Goal: Task Accomplishment & Management: Use online tool/utility

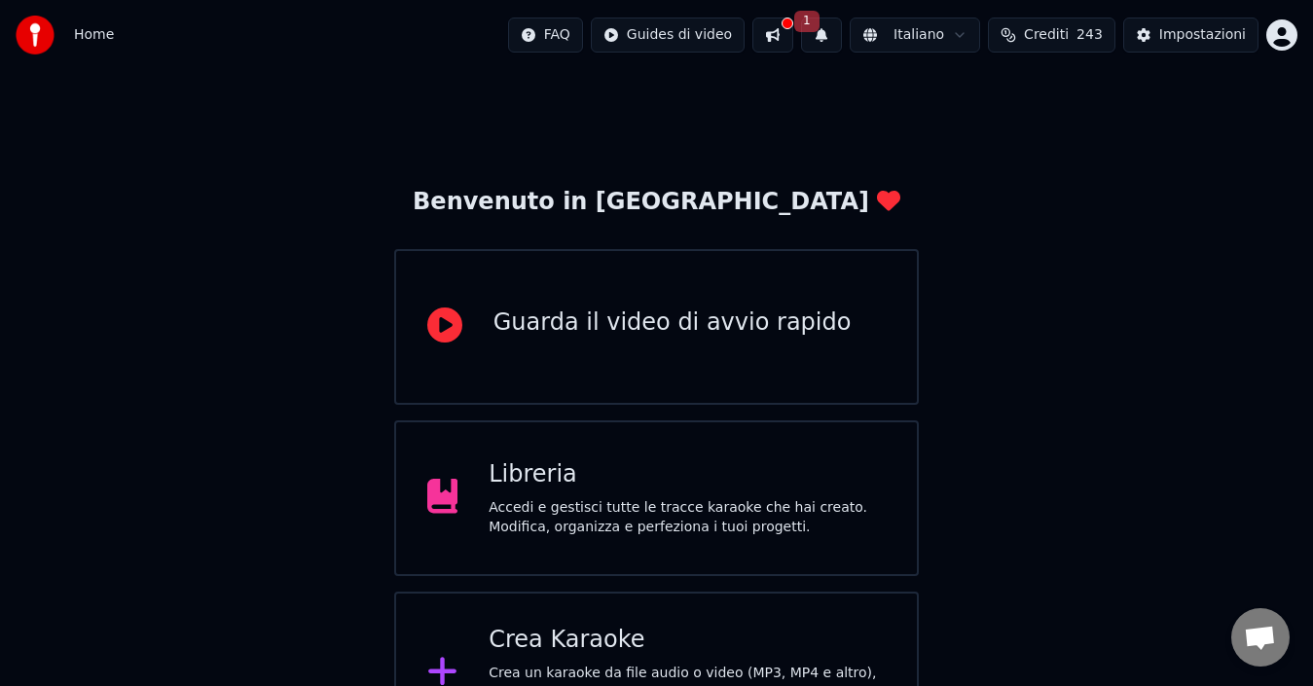
click at [842, 32] on button "1" at bounding box center [821, 35] width 41 height 35
click at [977, 94] on button "Aggiorna" at bounding box center [974, 96] width 94 height 35
click at [668, 647] on div "Crea Karaoke" at bounding box center [687, 640] width 397 height 31
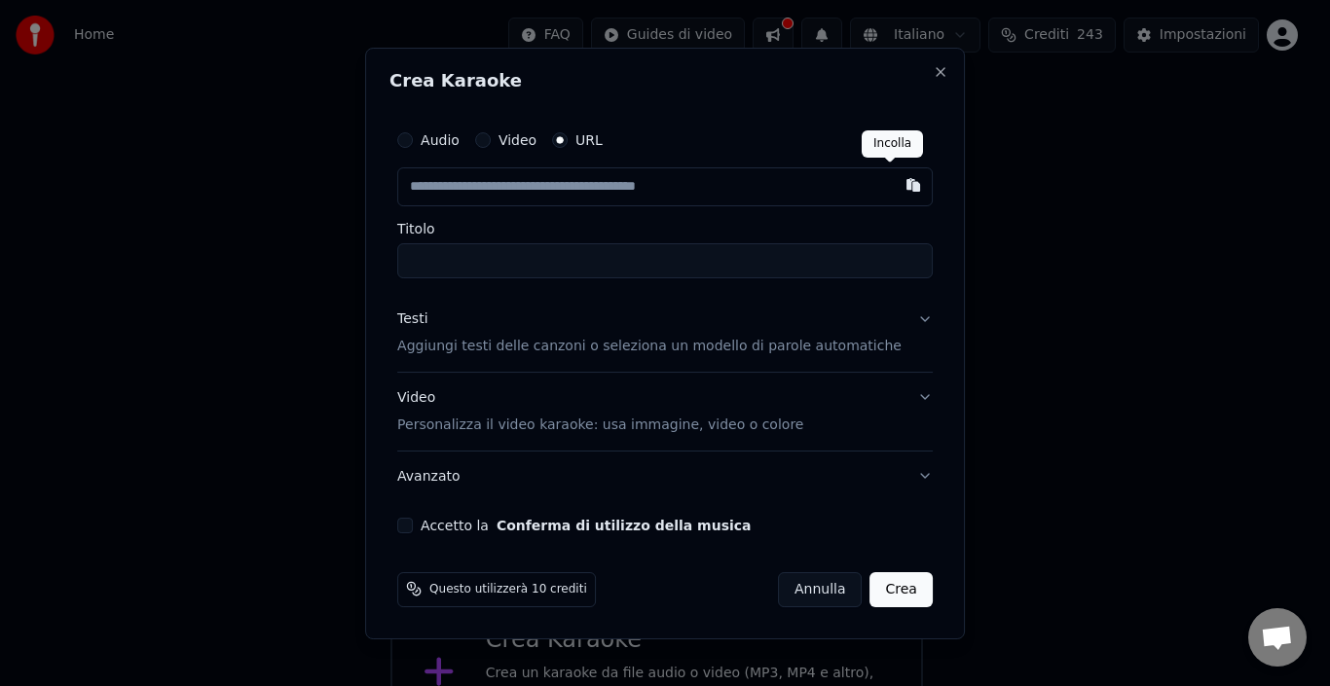
click at [894, 178] on button "button" at bounding box center [913, 184] width 39 height 35
type input "**********"
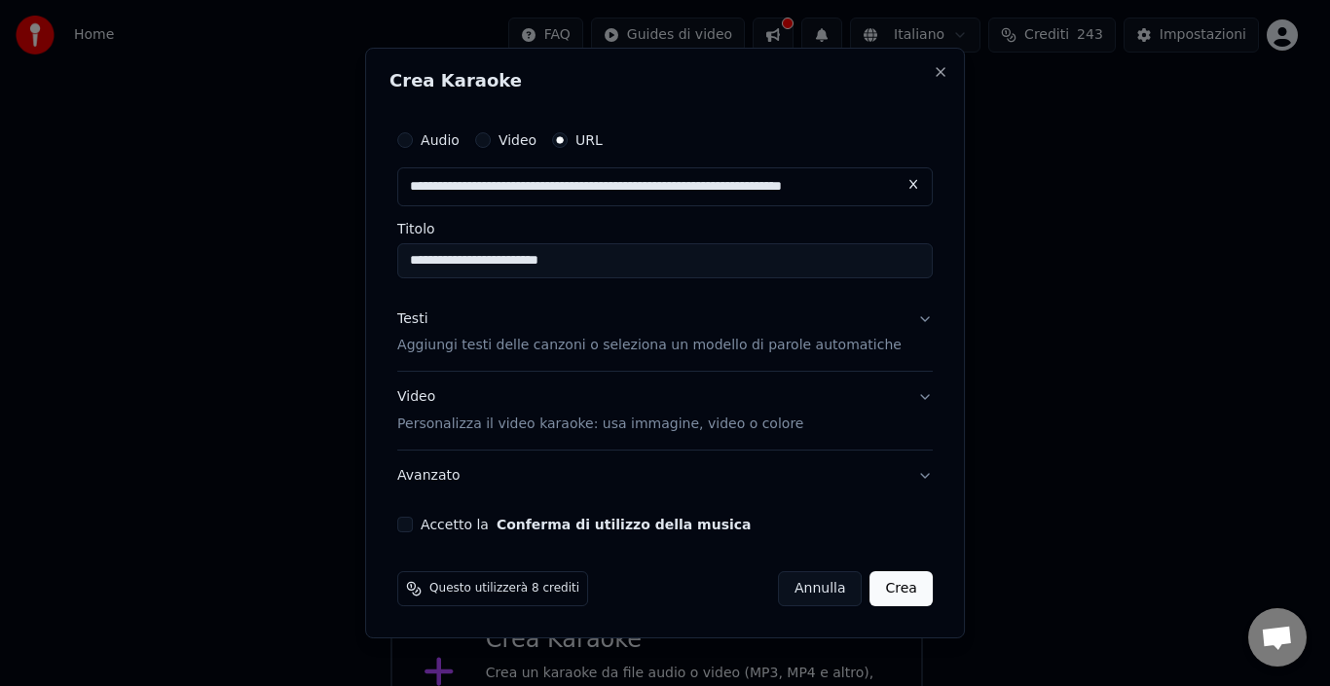
type input "**********"
click at [413, 523] on button "Accetto la Conferma di utilizzo della musica" at bounding box center [405, 525] width 16 height 16
click at [875, 591] on button "Crea" at bounding box center [901, 588] width 62 height 35
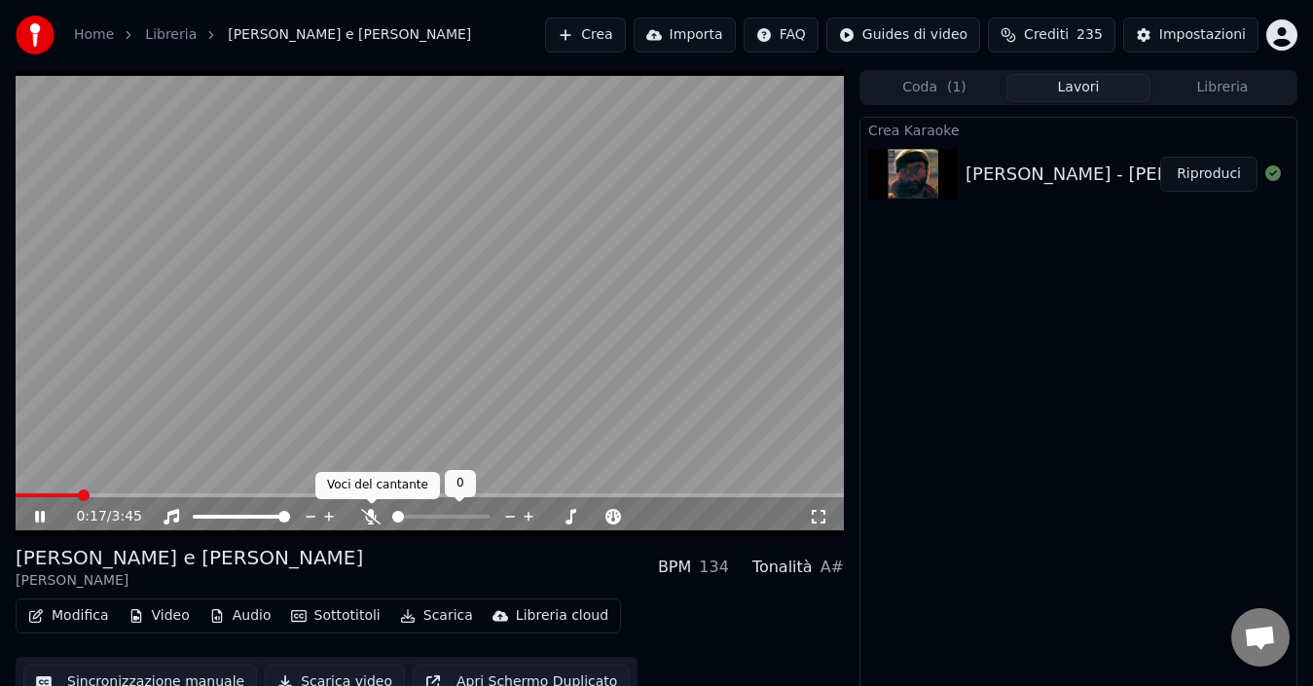
click at [373, 514] on icon at bounding box center [370, 517] width 19 height 16
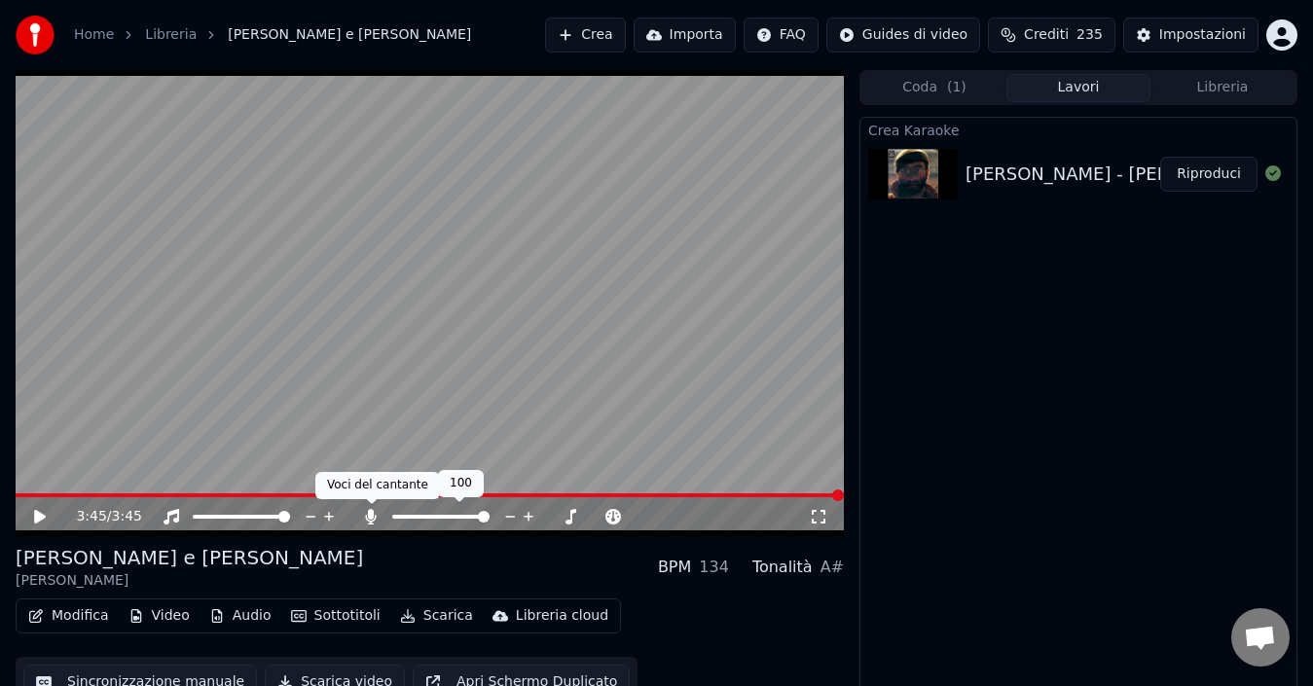
click at [373, 514] on icon at bounding box center [371, 517] width 11 height 16
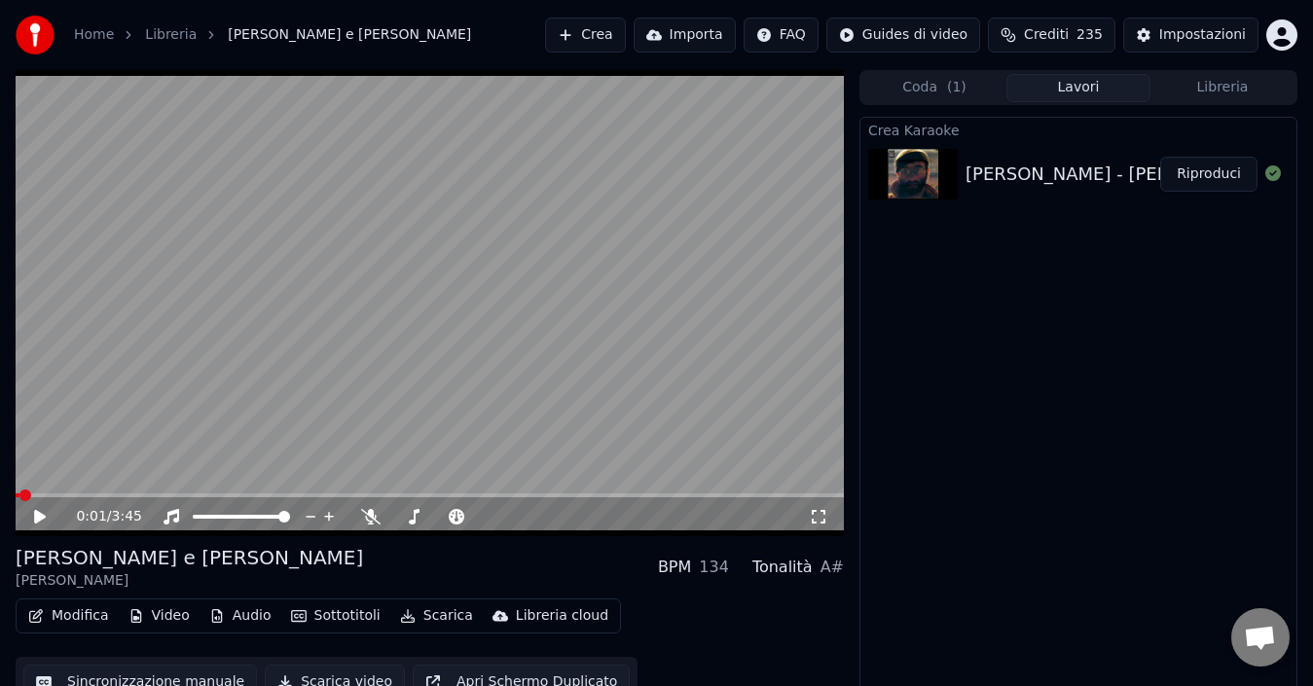
click at [18, 493] on span at bounding box center [18, 495] width 4 height 4
click at [43, 518] on icon at bounding box center [40, 517] width 12 height 14
click at [39, 516] on icon at bounding box center [40, 517] width 10 height 12
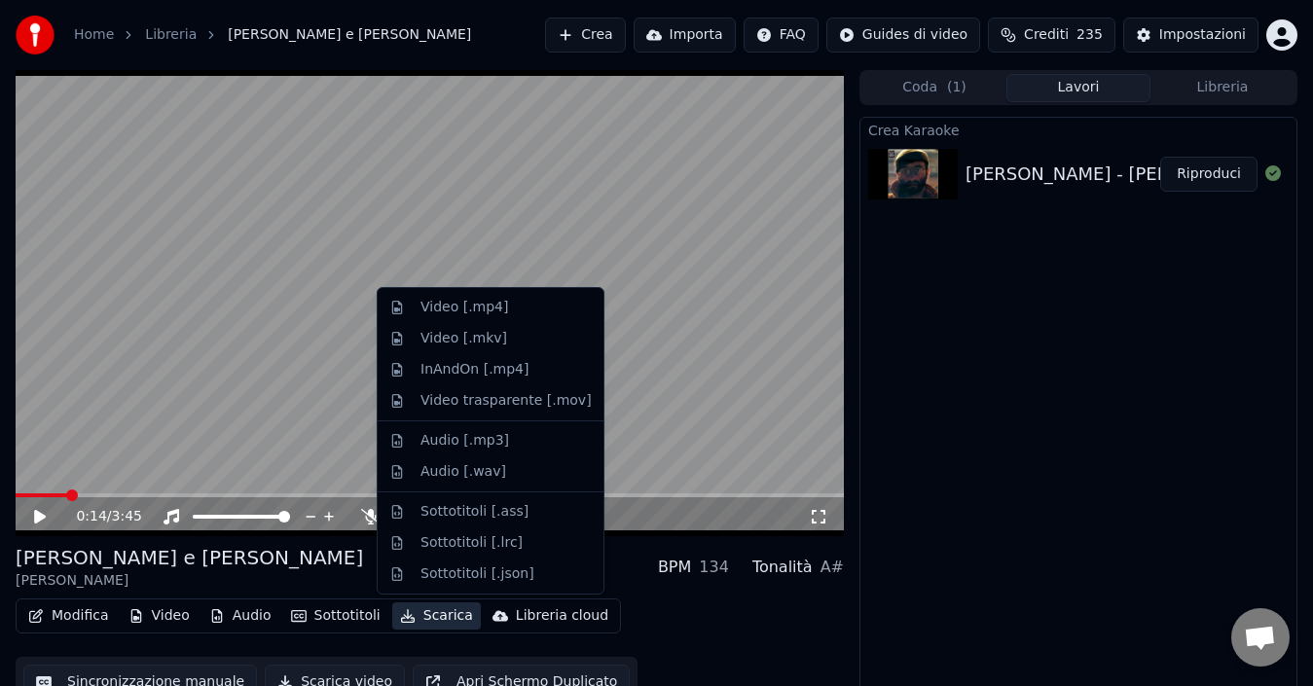
click at [429, 612] on button "Scarica" at bounding box center [436, 615] width 89 height 27
click at [505, 310] on div "Video [.mp4]" at bounding box center [505, 307] width 171 height 19
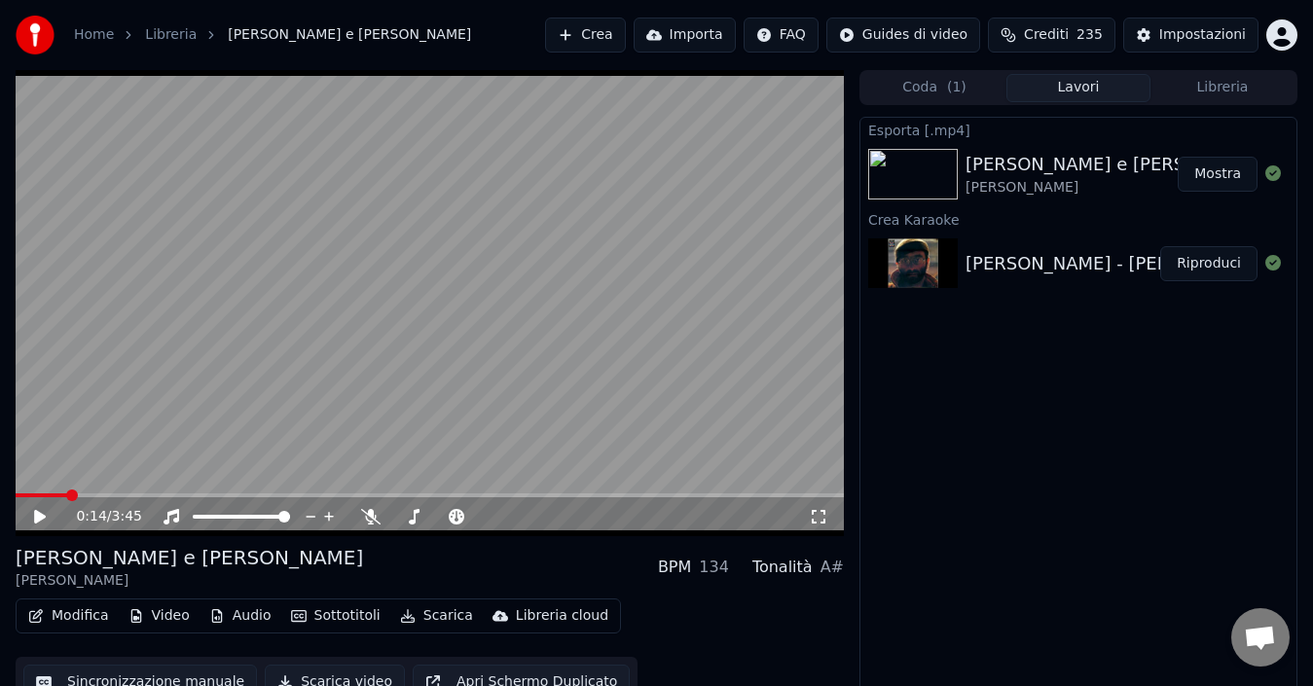
click at [1151, 336] on div "Esporta [.mp4] [PERSON_NAME] e [PERSON_NAME] [PERSON_NAME] - [PERSON_NAME] e [P…" at bounding box center [1078, 408] width 438 height 583
click at [1223, 169] on button "Mostra" at bounding box center [1218, 174] width 80 height 35
click at [91, 31] on link "Home" at bounding box center [94, 34] width 40 height 19
